Goal: Information Seeking & Learning: Learn about a topic

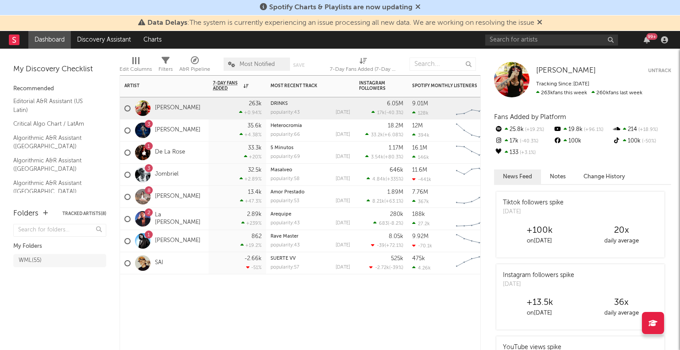
click at [162, 188] on div "8 Yami [PERSON_NAME]" at bounding box center [162, 197] width 76 height 26
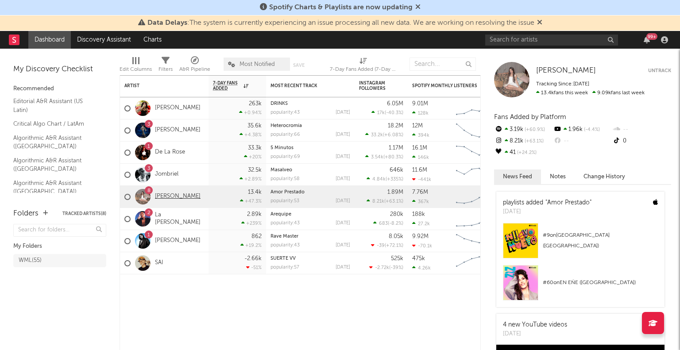
click at [161, 199] on link "[PERSON_NAME]" at bounding box center [178, 197] width 46 height 8
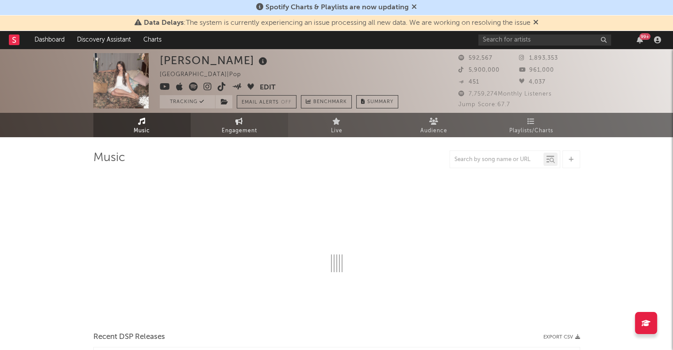
click at [249, 131] on span "Engagement" at bounding box center [239, 131] width 35 height 11
select select "1w"
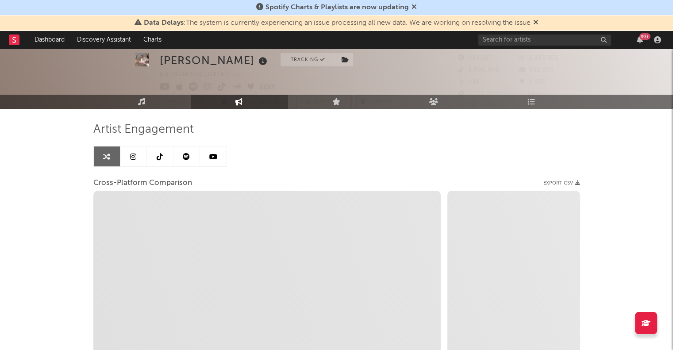
scroll to position [23, 0]
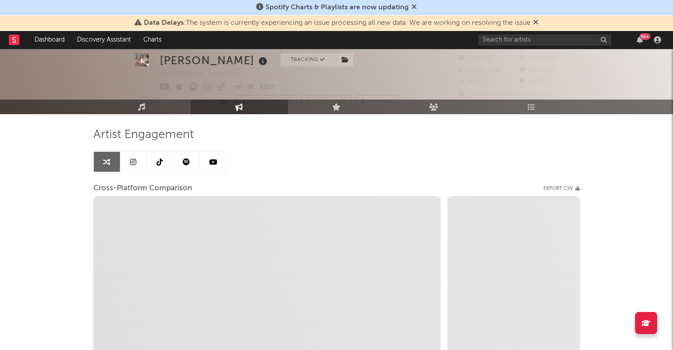
select select "1m"
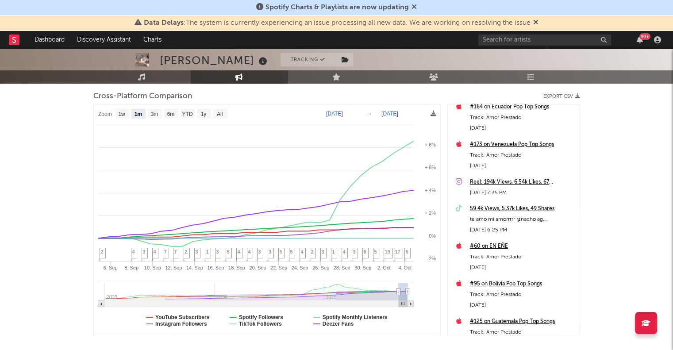
scroll to position [0, 0]
